Goal: Obtain resource: Download file/media

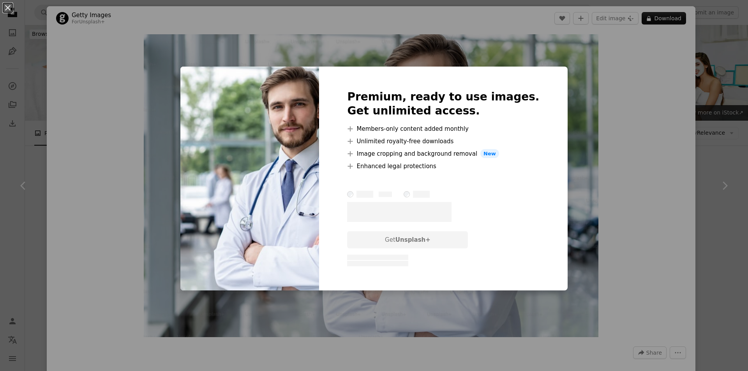
scroll to position [429, 0]
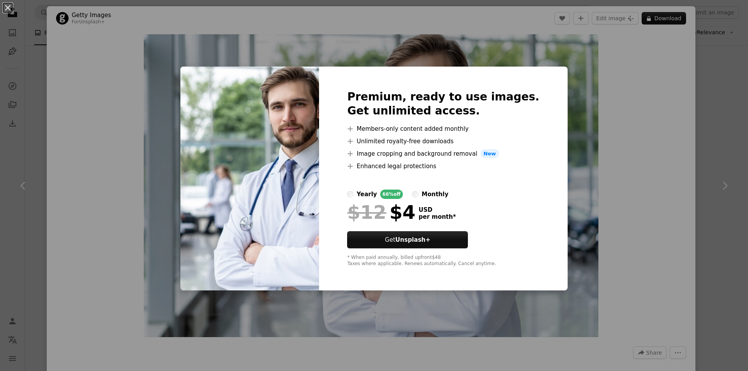
click at [611, 171] on div "An X shape Premium, ready to use images. Get unlimited access. A plus sign Memb…" at bounding box center [374, 185] width 748 height 371
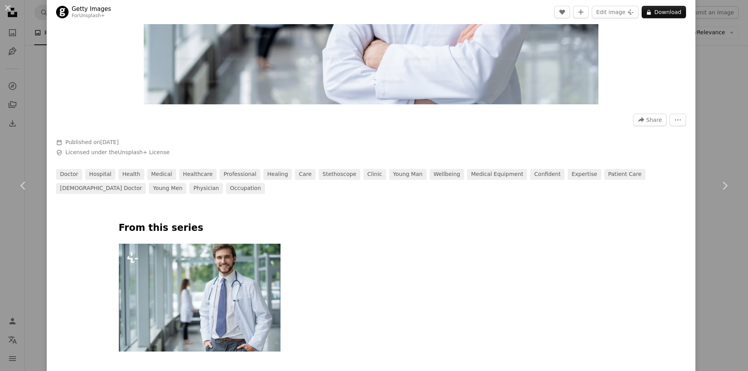
scroll to position [234, 0]
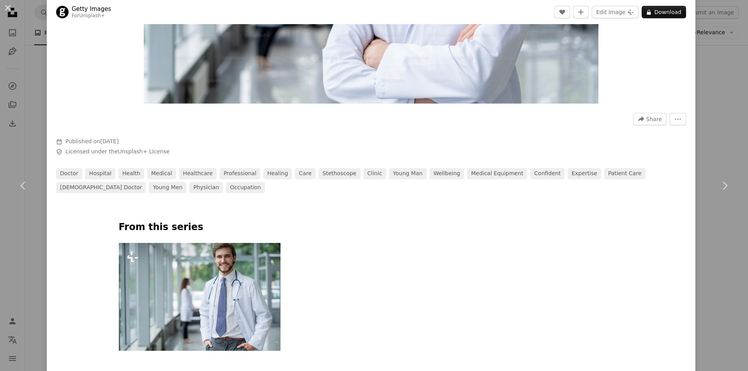
click at [219, 264] on img at bounding box center [200, 297] width 162 height 108
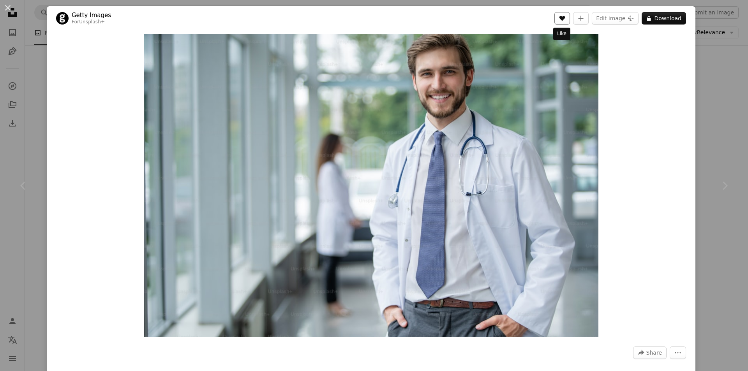
click at [563, 18] on icon "Like" at bounding box center [563, 18] width 6 height 5
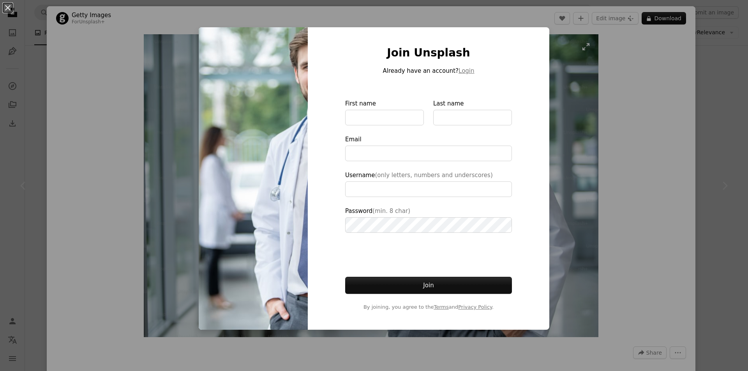
drag, startPoint x: 568, startPoint y: 206, endPoint x: 575, endPoint y: 209, distance: 7.0
click at [569, 206] on div "An X shape Join Unsplash Already have an account? Login First name Last name Em…" at bounding box center [374, 185] width 748 height 371
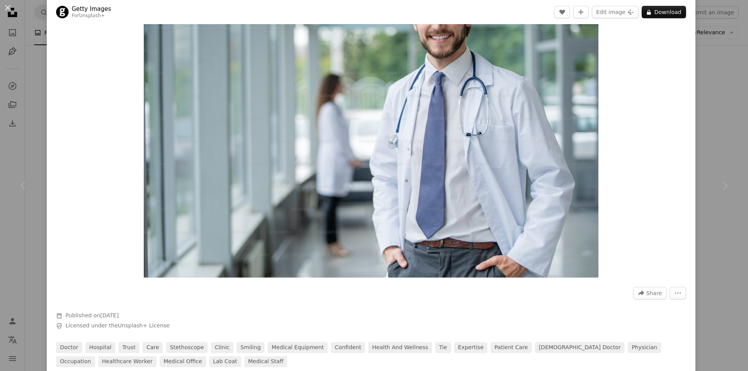
scroll to position [156, 0]
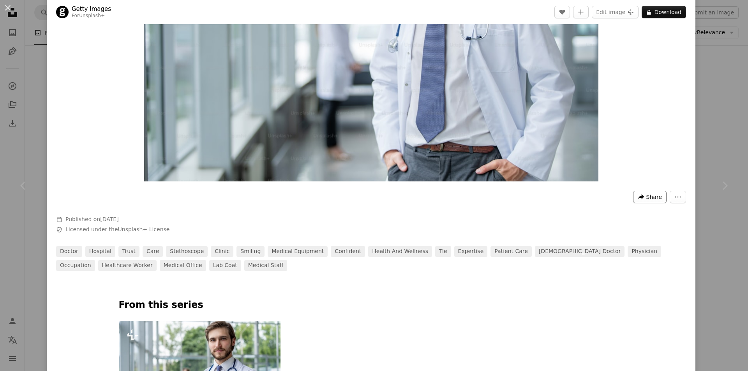
drag, startPoint x: 643, startPoint y: 197, endPoint x: 647, endPoint y: 201, distance: 5.8
click at [646, 197] on span "Share" at bounding box center [654, 197] width 16 height 12
click at [623, 157] on div "A forward-right arrow Share via..." at bounding box center [626, 157] width 64 height 14
click at [620, 178] on div "A URL sharing icon (chains) Copy link" at bounding box center [626, 178] width 64 height 14
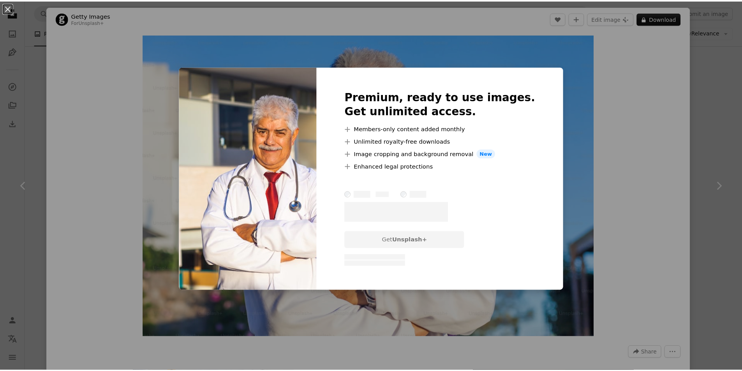
scroll to position [429, 0]
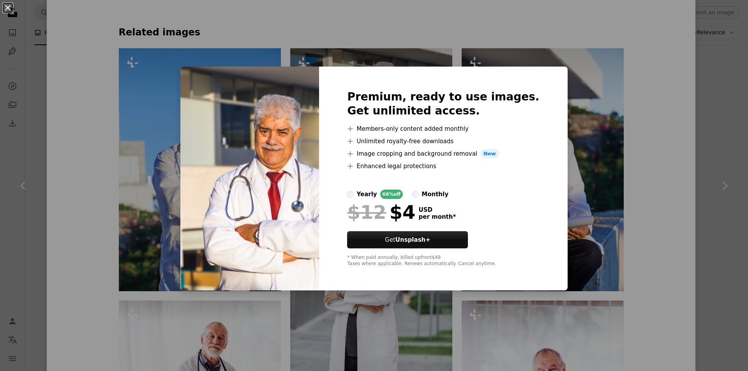
click at [9, 9] on button "An X shape" at bounding box center [7, 7] width 9 height 9
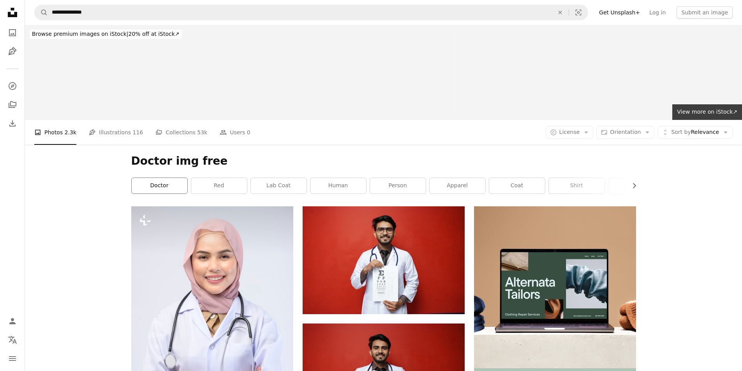
click at [164, 187] on link "doctor" at bounding box center [160, 186] width 56 height 16
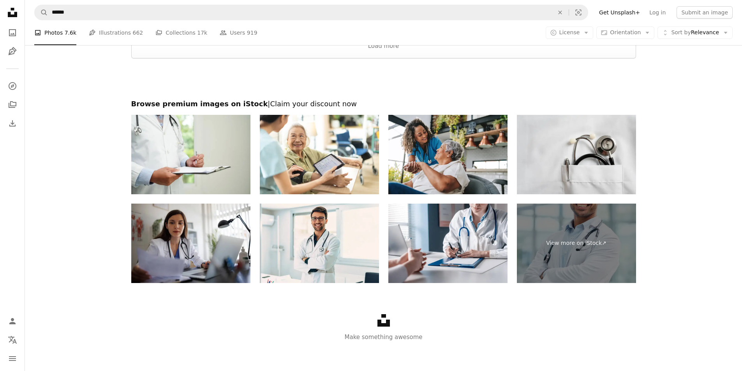
scroll to position [1618, 0]
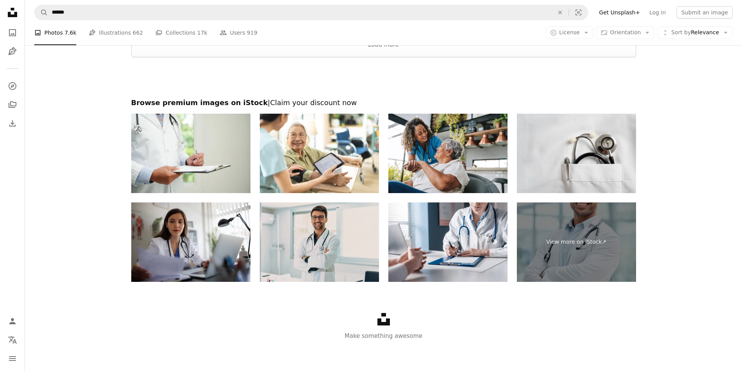
click at [323, 240] on img at bounding box center [319, 242] width 119 height 79
